Goal: Task Accomplishment & Management: Manage account settings

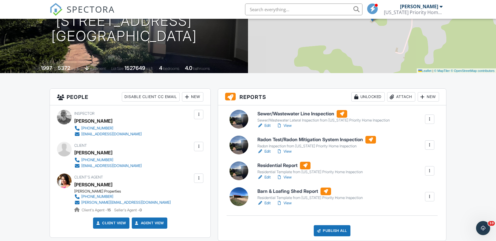
scroll to position [109, 0]
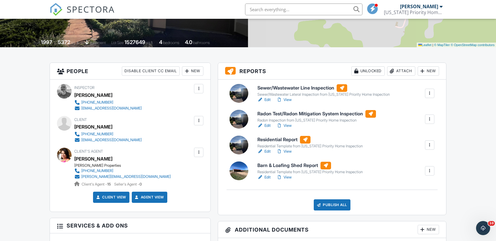
click at [268, 150] on link "Edit" at bounding box center [263, 152] width 13 height 6
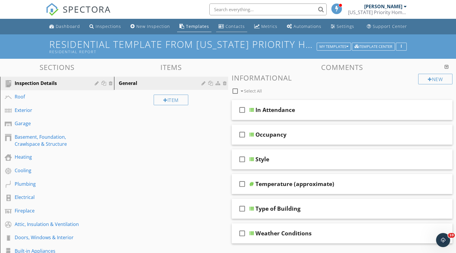
click at [240, 28] on div "Contacts" at bounding box center [235, 26] width 19 height 6
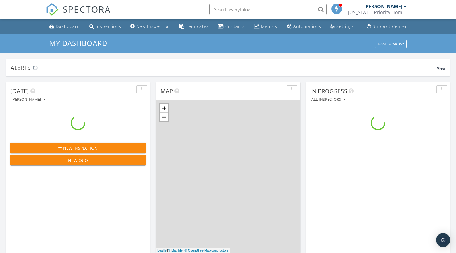
scroll to position [543, 466]
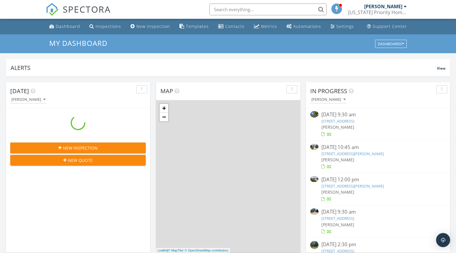
click at [247, 9] on input "text" at bounding box center [268, 10] width 117 height 12
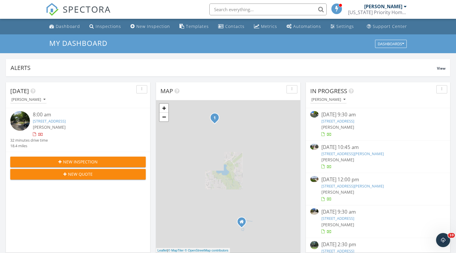
scroll to position [0, 0]
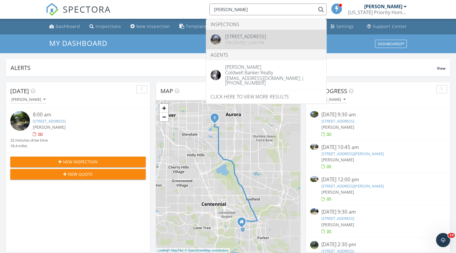
type input "christy hepp"
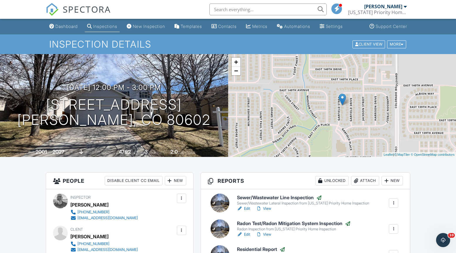
click at [267, 234] on link "View" at bounding box center [263, 234] width 15 height 6
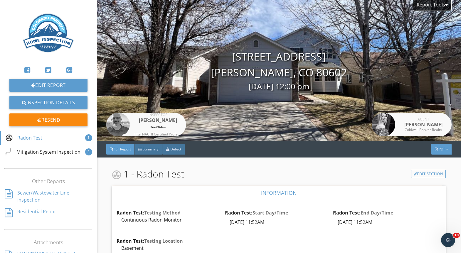
click at [439, 151] on span "PDF" at bounding box center [442, 148] width 6 height 5
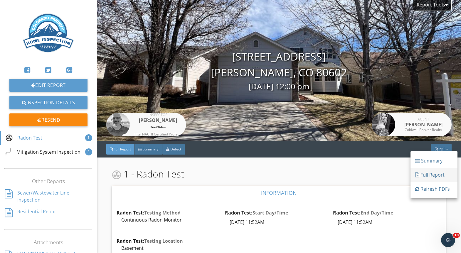
click at [432, 178] on div "Full Report" at bounding box center [434, 174] width 38 height 7
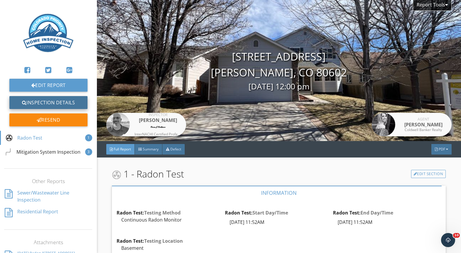
click at [50, 103] on link "Inspection Details" at bounding box center [48, 102] width 78 height 13
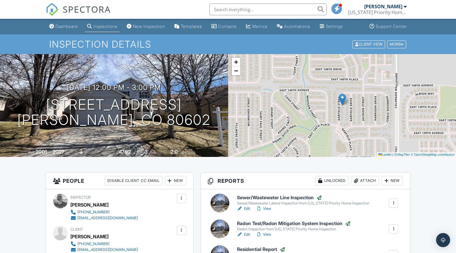
click at [248, 235] on link "Edit" at bounding box center [243, 234] width 13 height 6
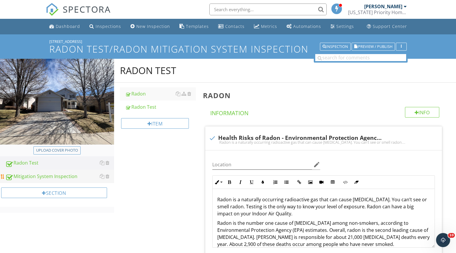
click at [55, 176] on div "Mitigation System Inspection" at bounding box center [59, 177] width 109 height 8
type textarea "<p>Radon is a naturally occurring radioactive gas that can cause lung cancer. Y…"
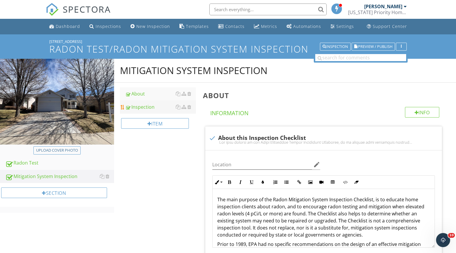
click at [144, 108] on div "Inspection" at bounding box center [160, 106] width 71 height 7
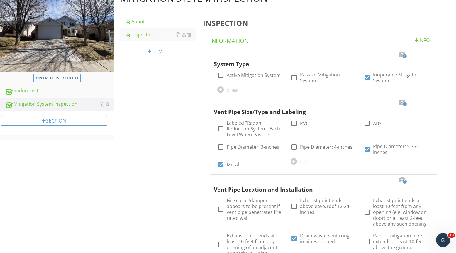
scroll to position [76, 0]
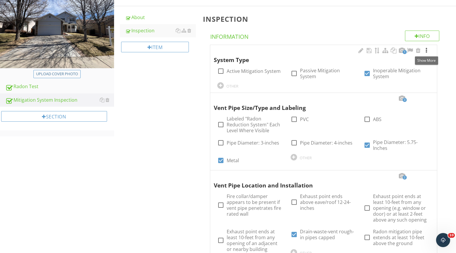
click at [427, 51] on div at bounding box center [426, 51] width 7 height 6
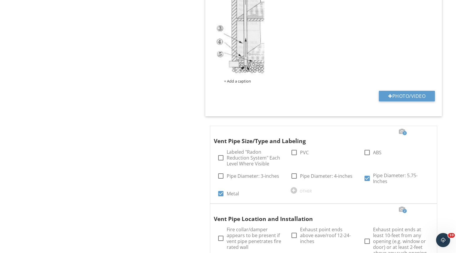
scroll to position [426, 0]
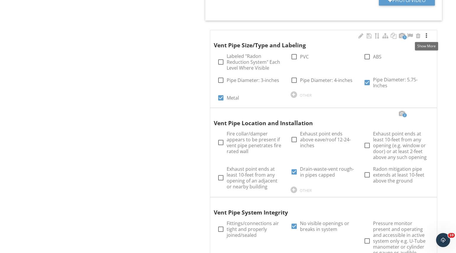
click at [426, 38] on div at bounding box center [426, 36] width 7 height 6
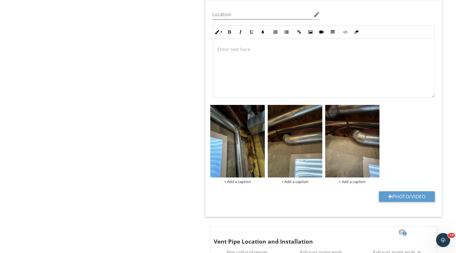
scroll to position [530, 0]
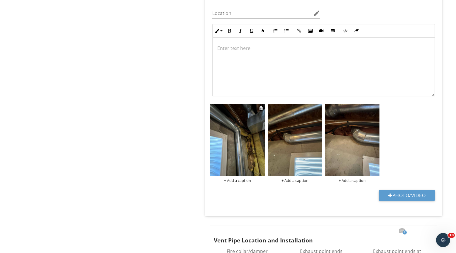
click at [243, 139] on img at bounding box center [237, 140] width 55 height 73
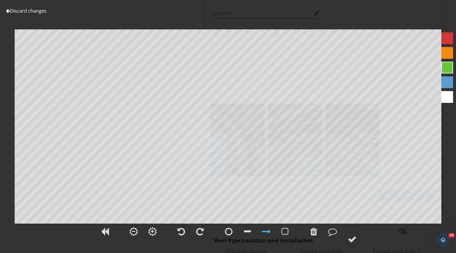
click at [28, 12] on link "Discard changes" at bounding box center [26, 11] width 41 height 6
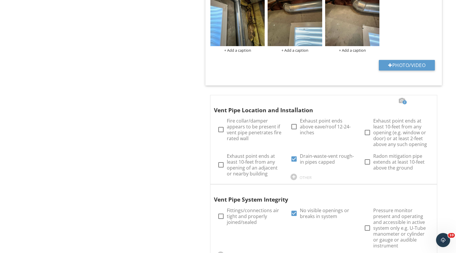
scroll to position [740, 0]
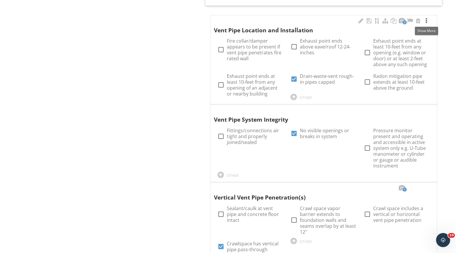
click at [427, 22] on div at bounding box center [426, 21] width 7 height 6
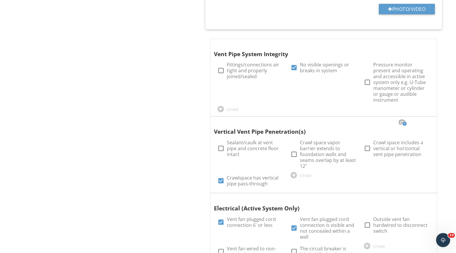
scroll to position [1030, 0]
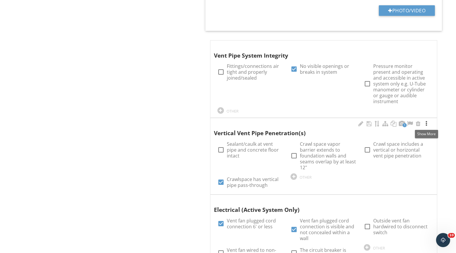
click at [425, 123] on div at bounding box center [426, 124] width 7 height 6
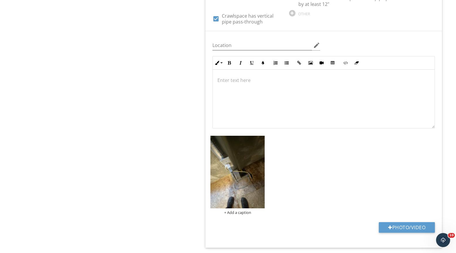
scroll to position [1197, 0]
click at [246, 175] on img at bounding box center [237, 172] width 55 height 73
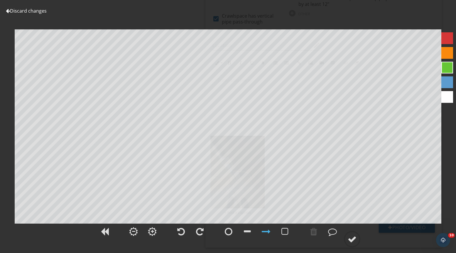
click at [29, 10] on link "Discard changes" at bounding box center [26, 11] width 41 height 6
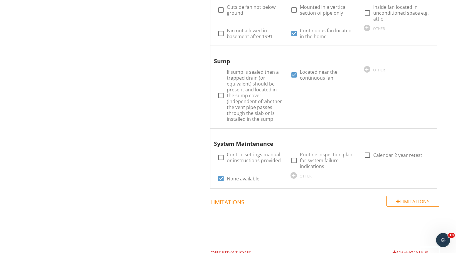
scroll to position [1542, 0]
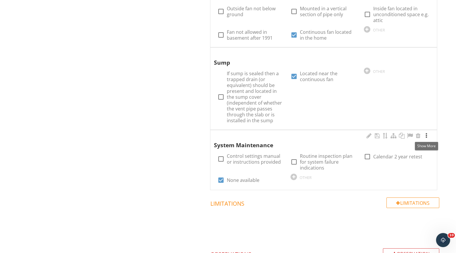
click at [427, 138] on div at bounding box center [426, 136] width 7 height 6
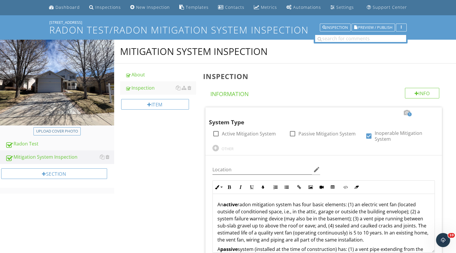
scroll to position [0, 0]
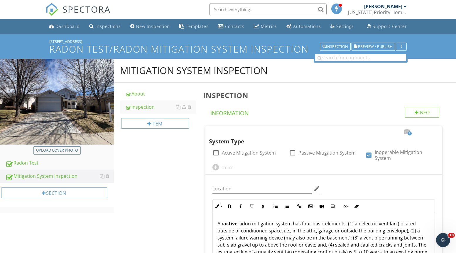
click at [57, 178] on div "Mitigation System Inspection" at bounding box center [59, 176] width 109 height 8
click at [147, 109] on div "Inspection" at bounding box center [160, 106] width 71 height 7
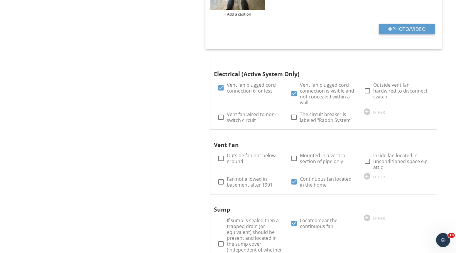
scroll to position [1404, 0]
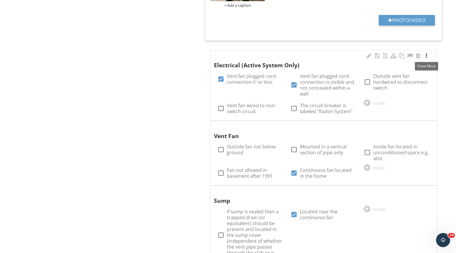
click at [428, 58] on div at bounding box center [426, 56] width 7 height 6
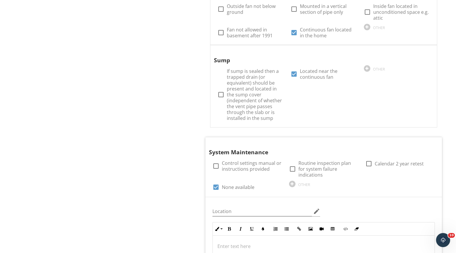
scroll to position [1680, 0]
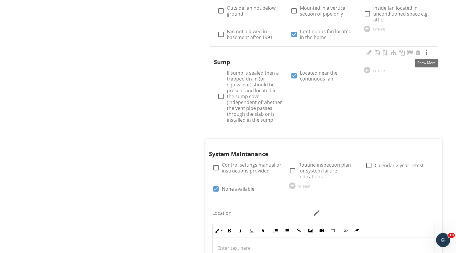
click at [429, 53] on div at bounding box center [426, 53] width 7 height 6
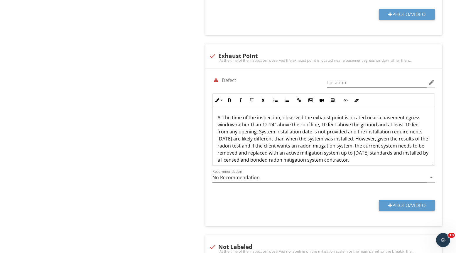
scroll to position [2381, 0]
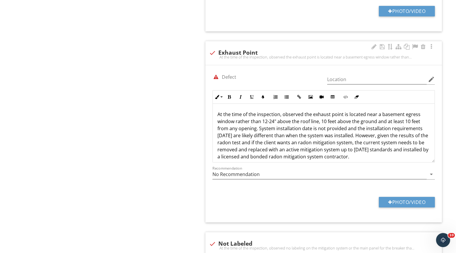
click at [316, 41] on div "check Exhaust Point At the time of the inspection, observed the exhaust point i…" at bounding box center [323, 53] width 237 height 24
checkbox input "true"
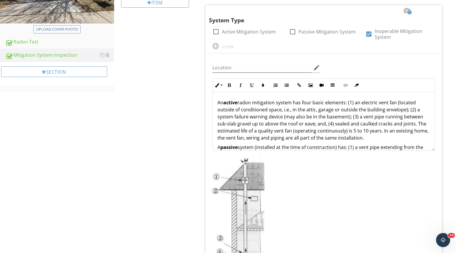
scroll to position [0, 0]
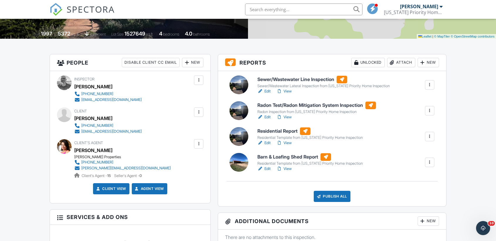
scroll to position [140, 0]
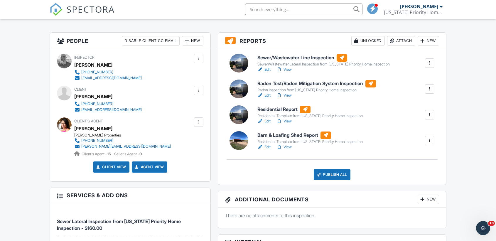
click at [269, 120] on link "Edit" at bounding box center [263, 121] width 13 height 6
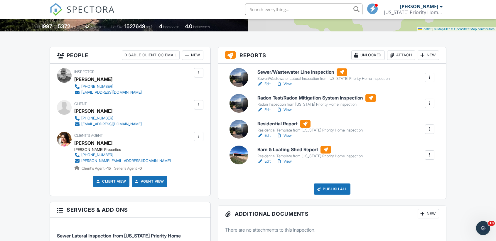
click at [267, 107] on link "Edit" at bounding box center [263, 110] width 13 height 6
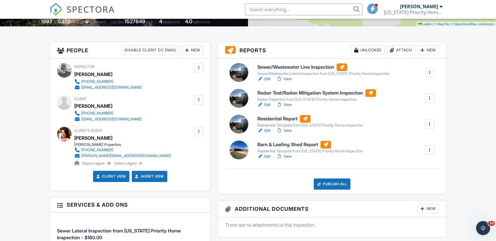
scroll to position [141, 0]
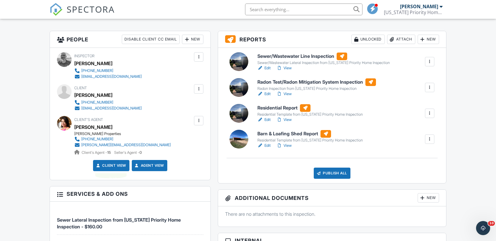
click at [114, 167] on link "Client View" at bounding box center [110, 166] width 31 height 6
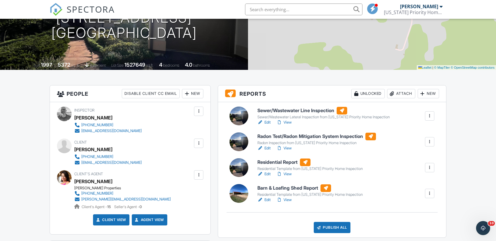
scroll to position [0, 0]
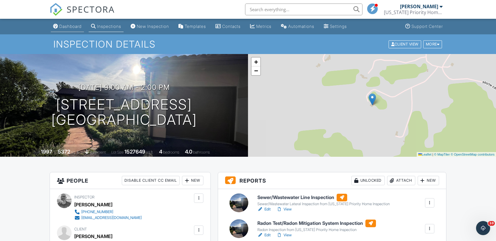
click at [66, 24] on div "Dashboard" at bounding box center [70, 26] width 22 height 5
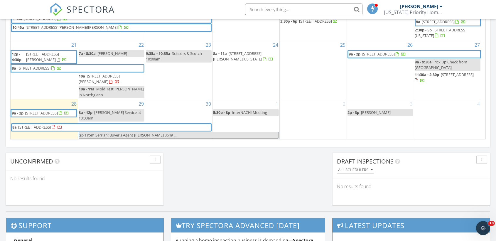
scroll to position [107, 0]
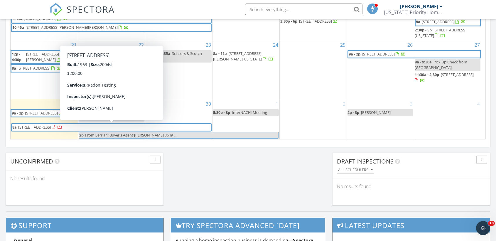
click at [40, 127] on span "483 Emporia St, Aurora 80010" at bounding box center [34, 126] width 33 height 5
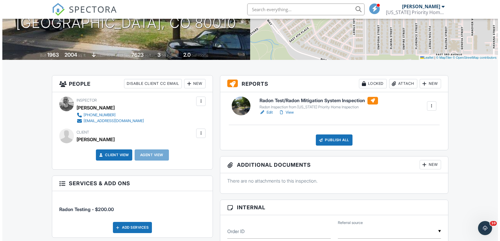
scroll to position [77, 0]
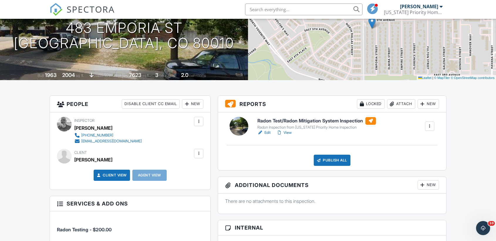
click at [197, 153] on div at bounding box center [199, 154] width 6 height 6
click at [182, 168] on li "Edit" at bounding box center [185, 171] width 30 height 15
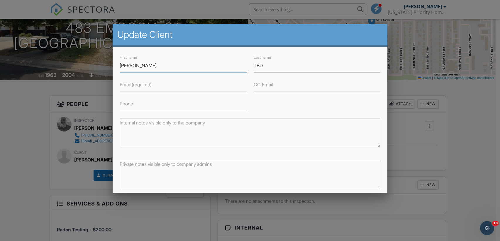
type input "Erica"
type input "Salazar"
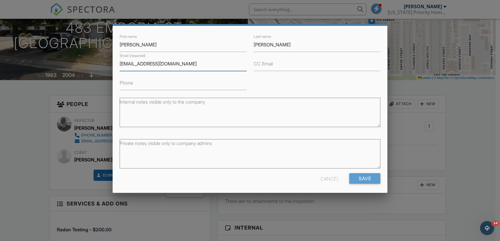
scroll to position [23, 0]
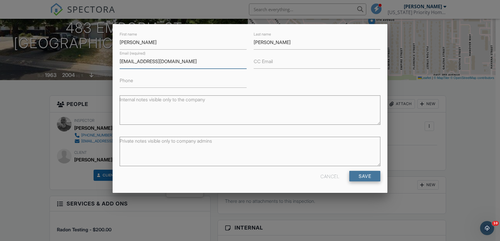
type input "ericasalazarg@gmail.com"
click at [363, 177] on input "Save" at bounding box center [365, 176] width 31 height 11
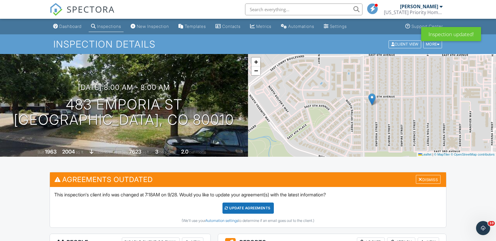
click at [252, 210] on div "Update Agreements" at bounding box center [248, 208] width 51 height 11
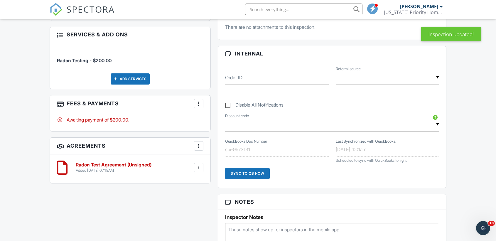
scroll to position [272, 0]
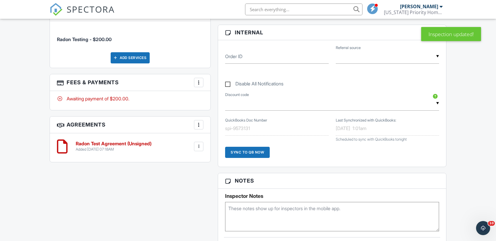
click at [198, 146] on div at bounding box center [199, 147] width 6 height 6
click at [179, 159] on li "Edit" at bounding box center [182, 162] width 33 height 15
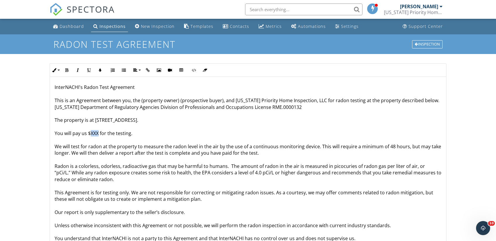
drag, startPoint x: 91, startPoint y: 134, endPoint x: 99, endPoint y: 134, distance: 7.7
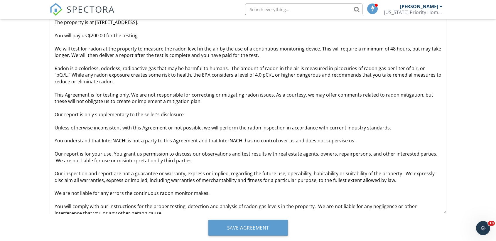
scroll to position [112, 0]
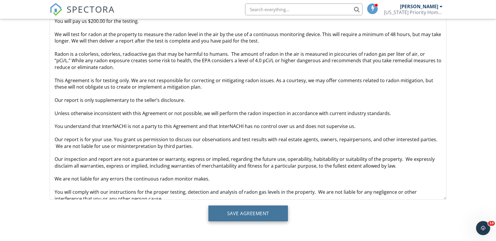
click at [263, 215] on input "Save Agreement" at bounding box center [248, 213] width 80 height 16
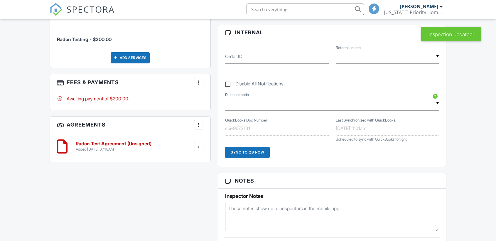
scroll to position [272, 0]
click at [198, 145] on div at bounding box center [199, 147] width 6 height 6
click at [178, 166] on li "Edit" at bounding box center [182, 162] width 33 height 15
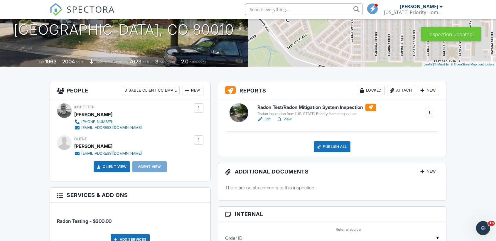
scroll to position [87, 0]
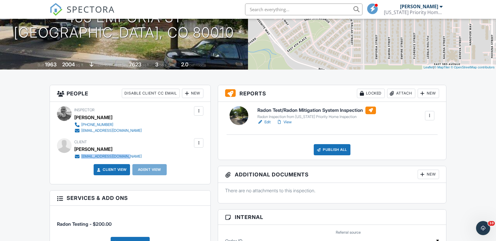
click at [111, 169] on link "Client View" at bounding box center [111, 170] width 31 height 6
